Goal: Task Accomplishment & Management: Manage account settings

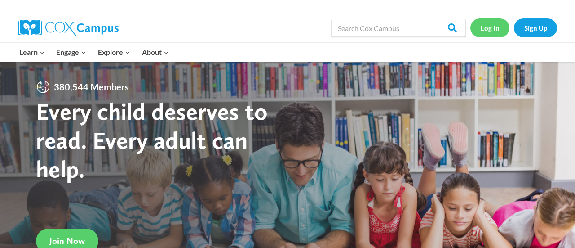
click at [493, 29] on link "Log In" at bounding box center [490, 27] width 39 height 18
click at [488, 27] on link "Log In" at bounding box center [490, 27] width 39 height 18
